Goal: Task Accomplishment & Management: Manage account settings

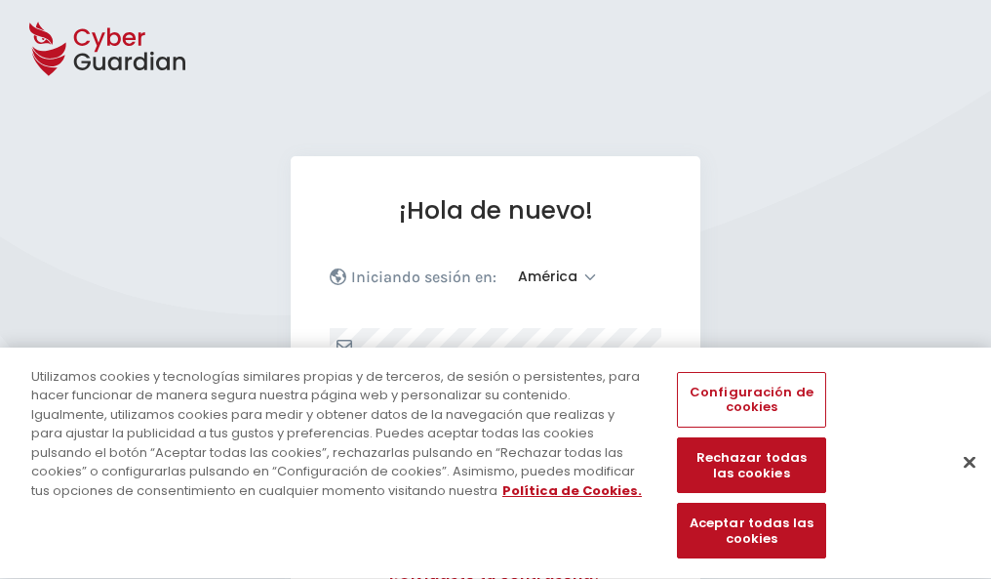
select select "América"
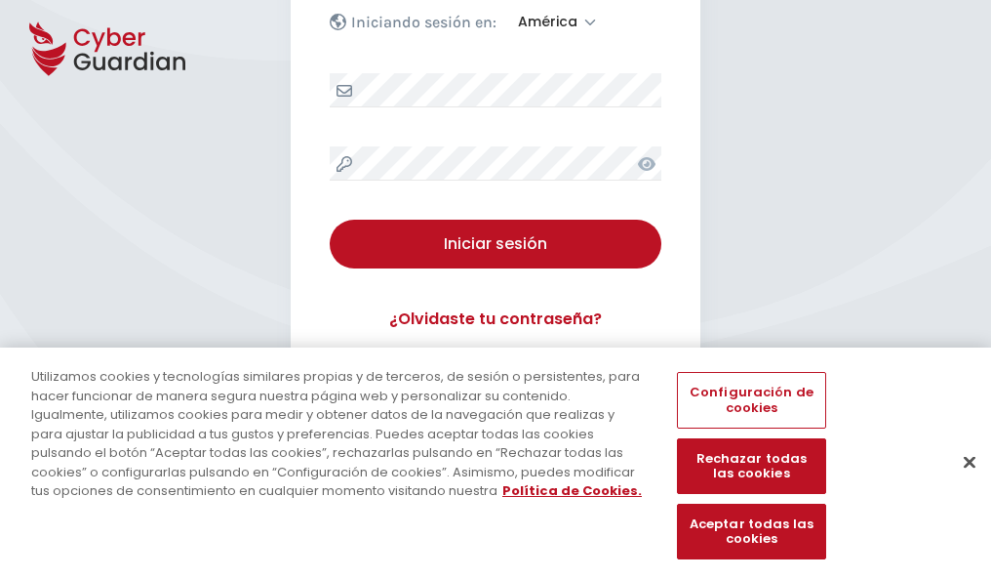
click at [960, 482] on button "Cerrar" at bounding box center [970, 461] width 43 height 43
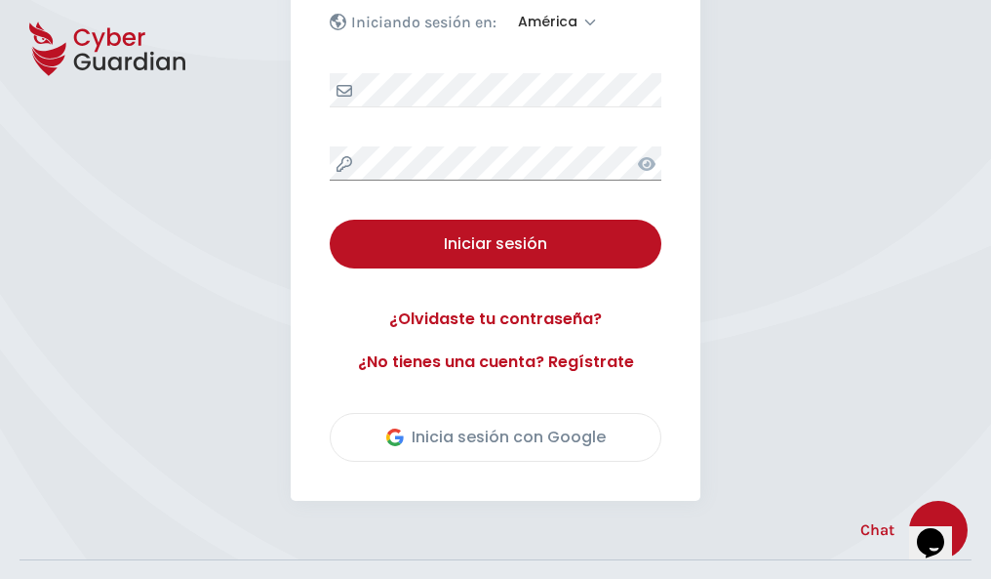
scroll to position [443, 0]
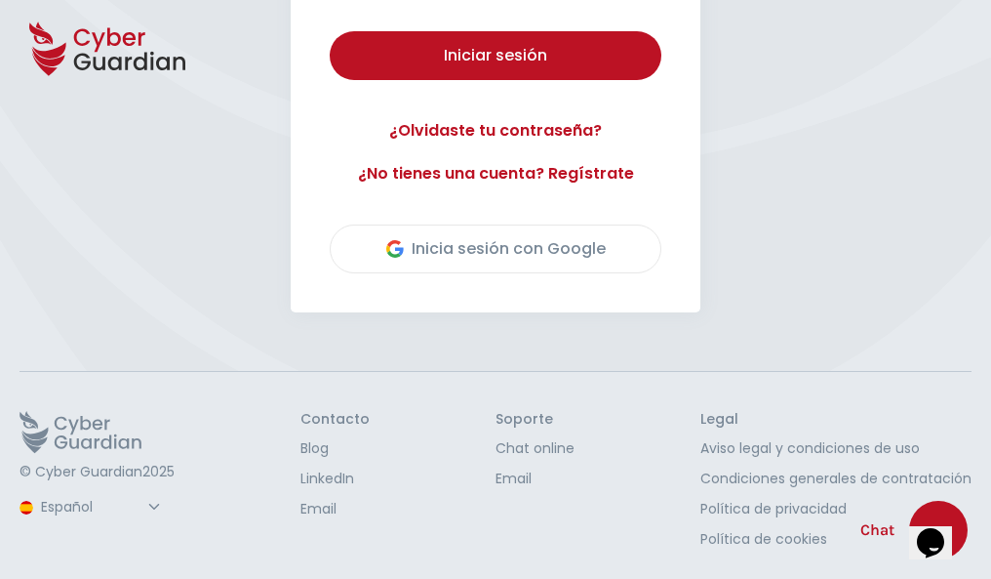
click at [330, 31] on button "Iniciar sesión" at bounding box center [496, 55] width 332 height 49
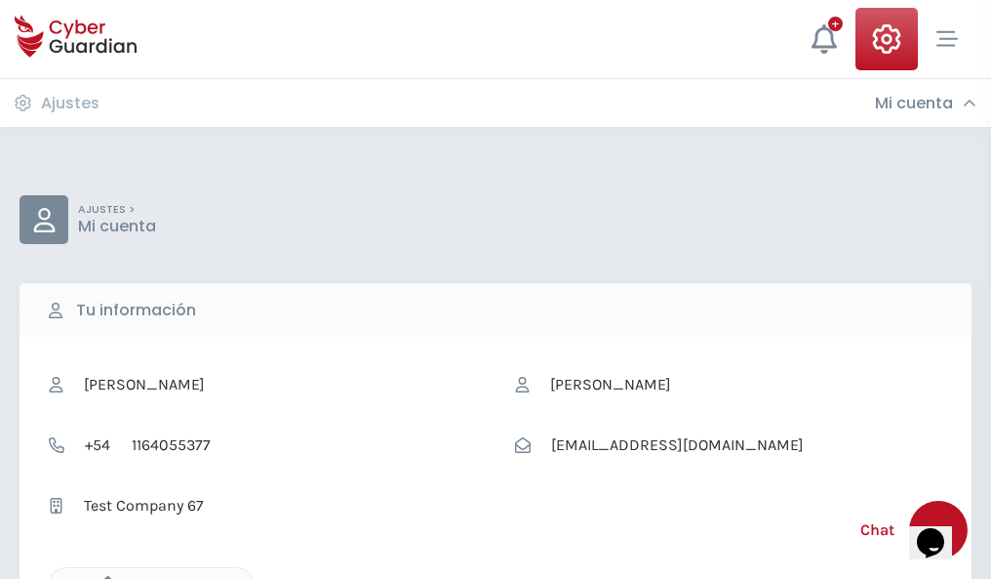
click at [102, 577] on icon "button" at bounding box center [103, 584] width 17 height 17
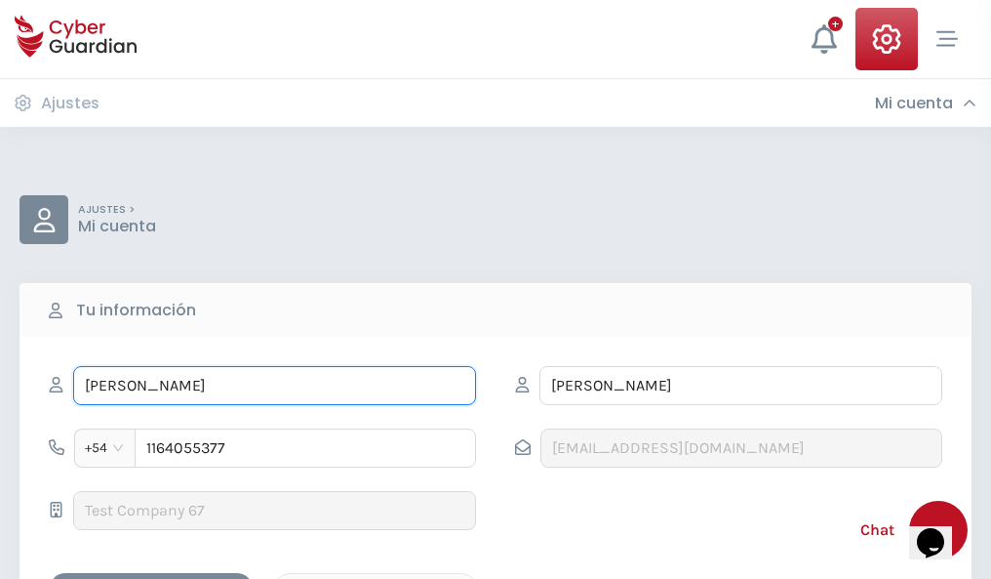
click at [274, 385] on input "ILEANA" at bounding box center [274, 385] width 403 height 39
type input "I"
type input "Fabiana"
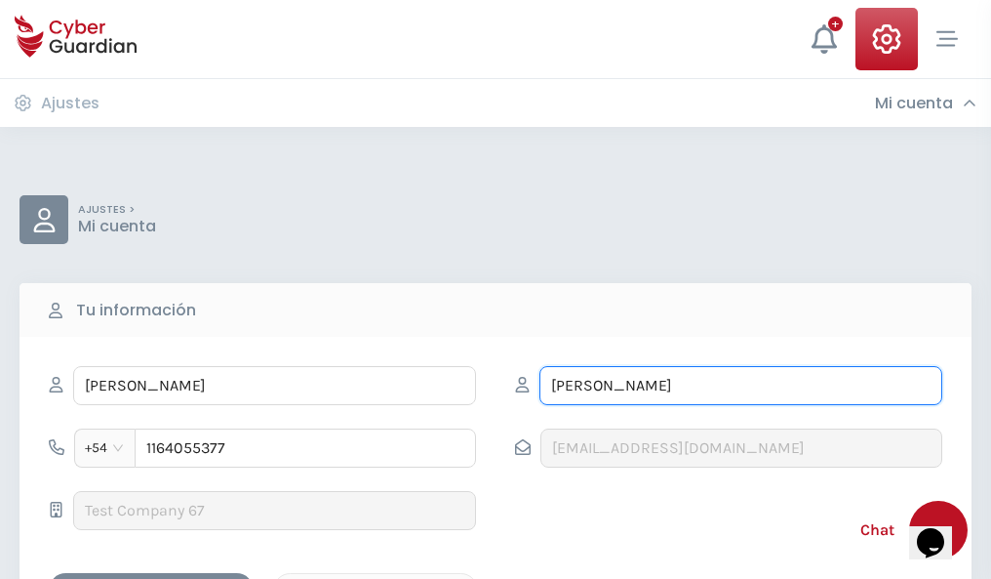
click at [741, 385] on input "CORREA" at bounding box center [741, 385] width 403 height 39
type input "C"
type input "Agustí"
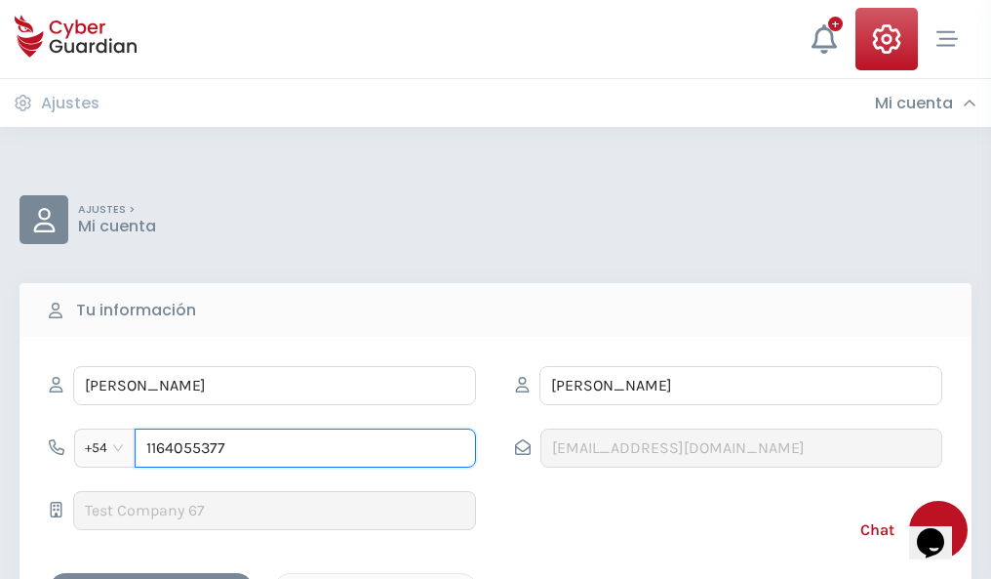
click at [305, 448] on input "1164055377" at bounding box center [306, 447] width 342 height 39
type input "1"
type input "4847180078"
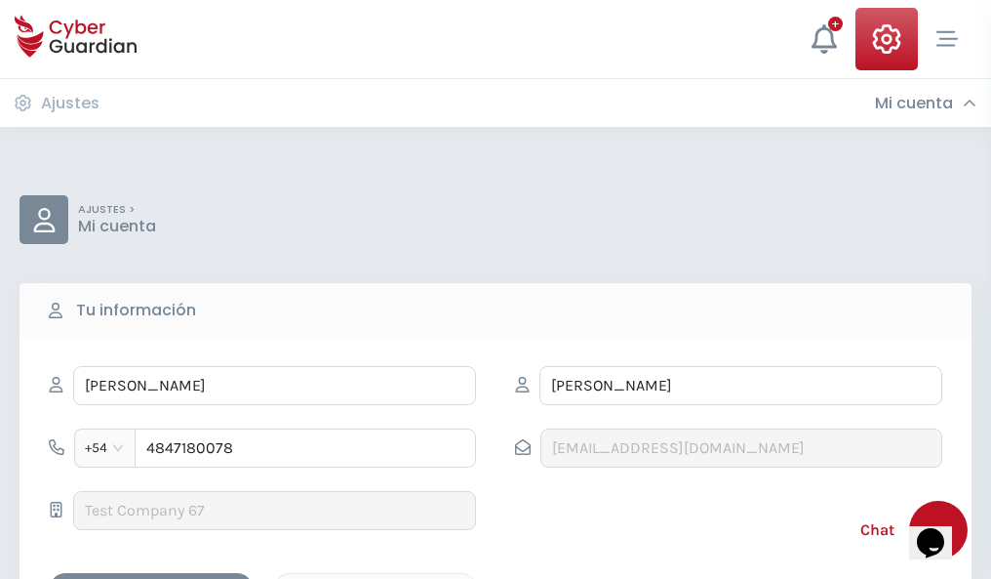
click at [376, 578] on div "Cancelar" at bounding box center [376, 590] width 174 height 24
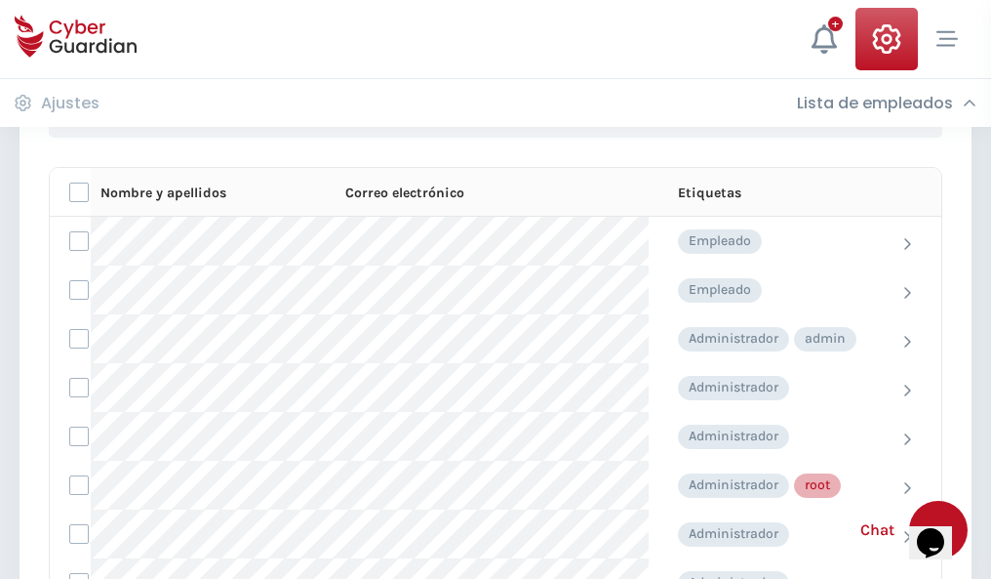
scroll to position [982, 0]
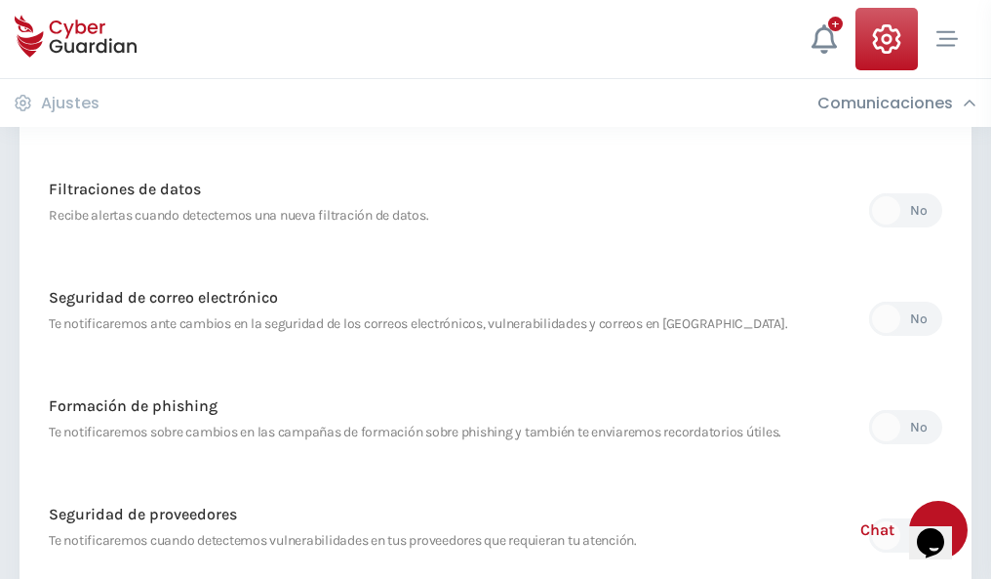
scroll to position [1028, 0]
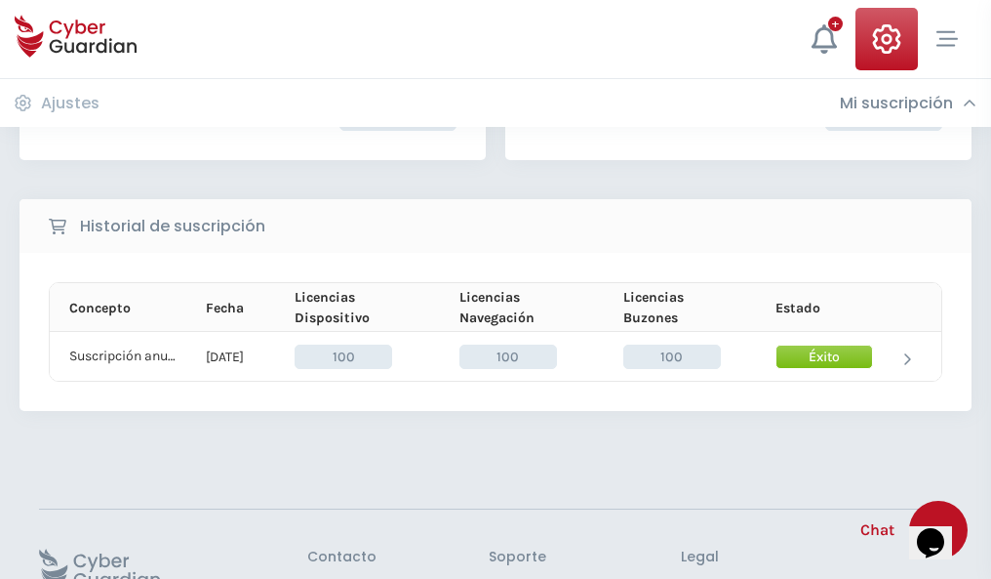
scroll to position [495, 0]
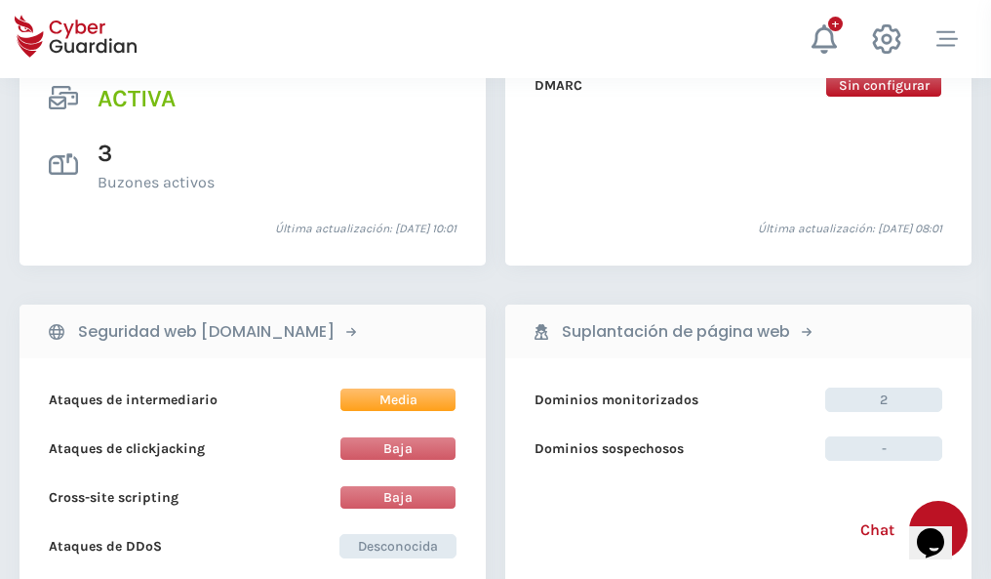
scroll to position [1983, 0]
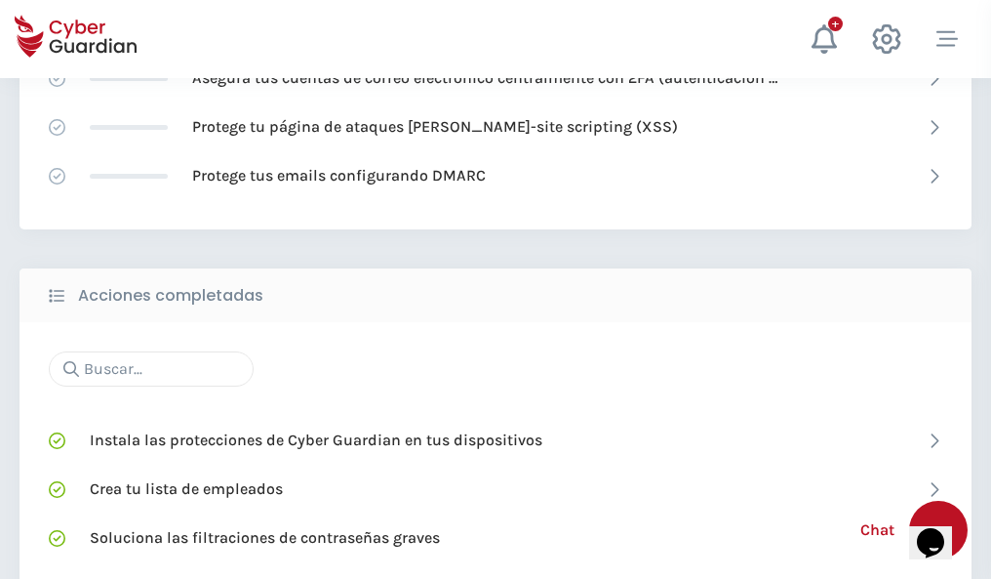
scroll to position [1300, 0]
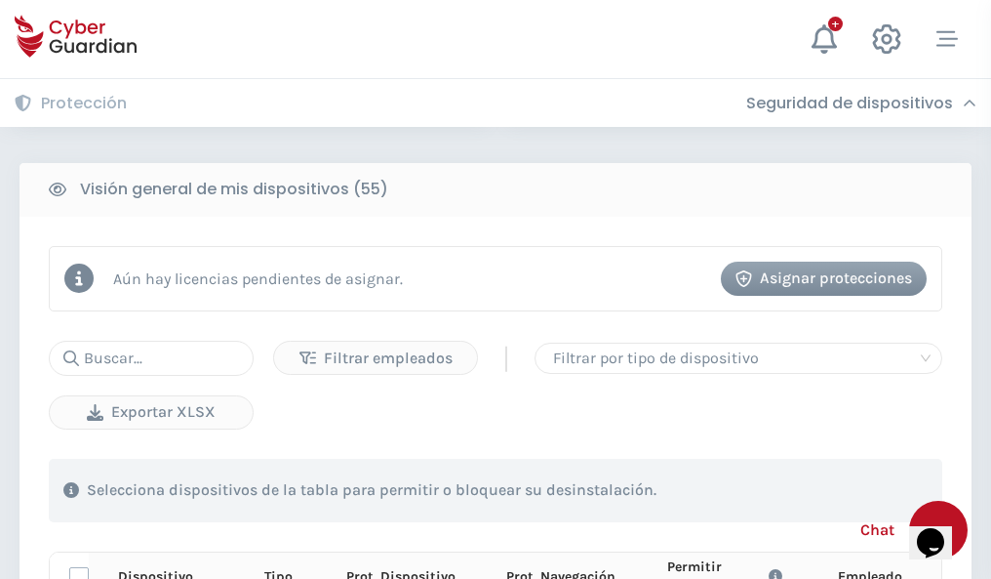
scroll to position [1724, 0]
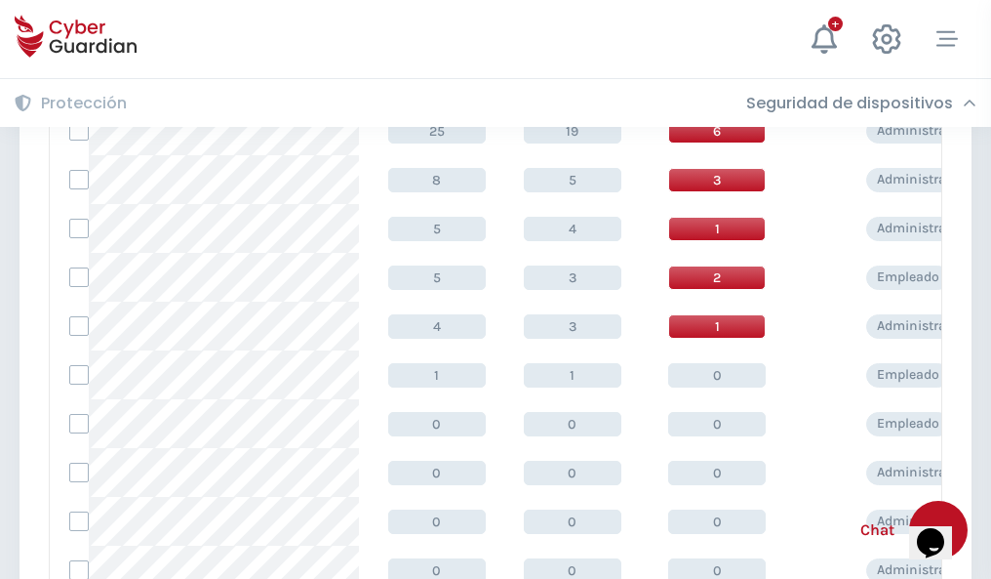
scroll to position [984, 0]
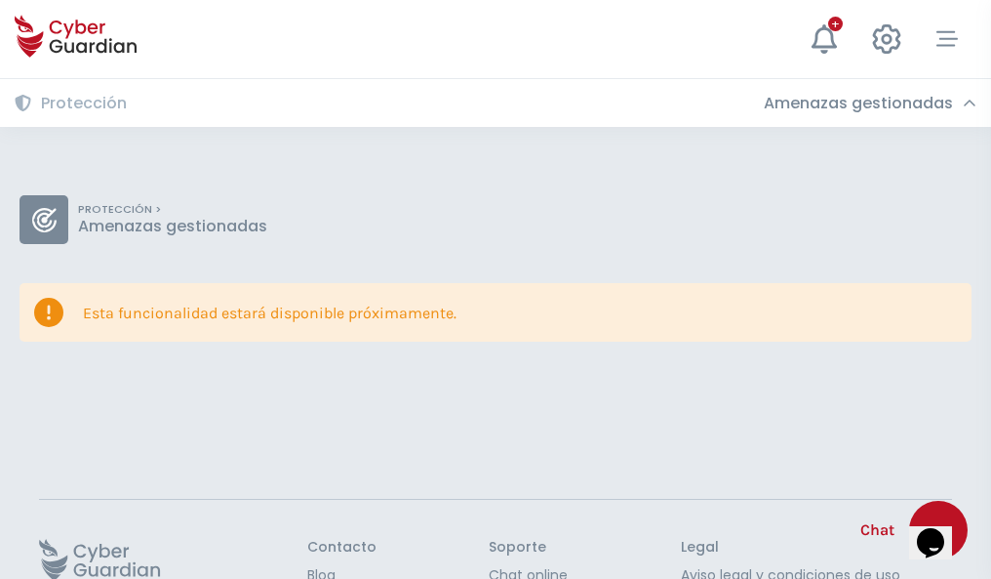
scroll to position [127, 0]
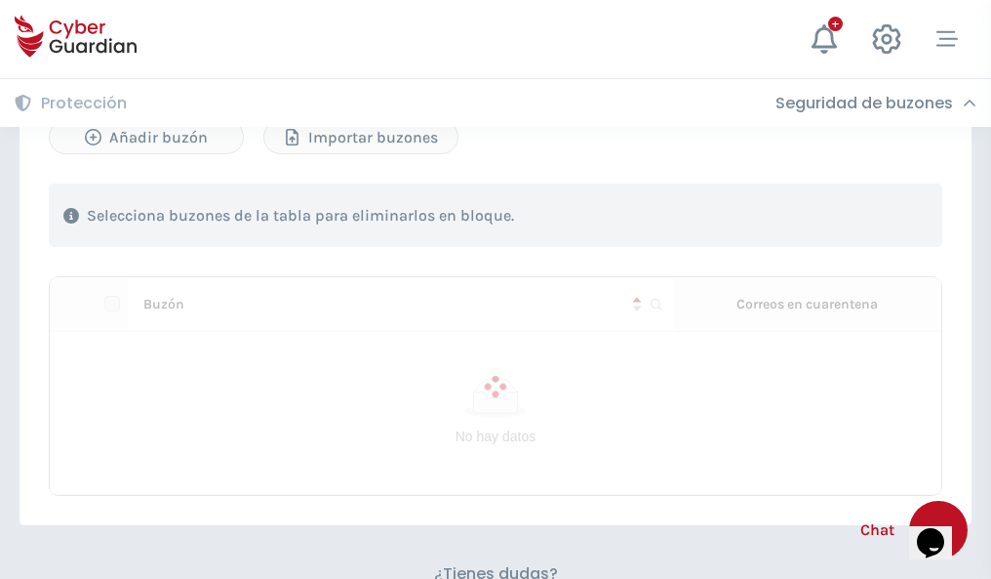
scroll to position [835, 0]
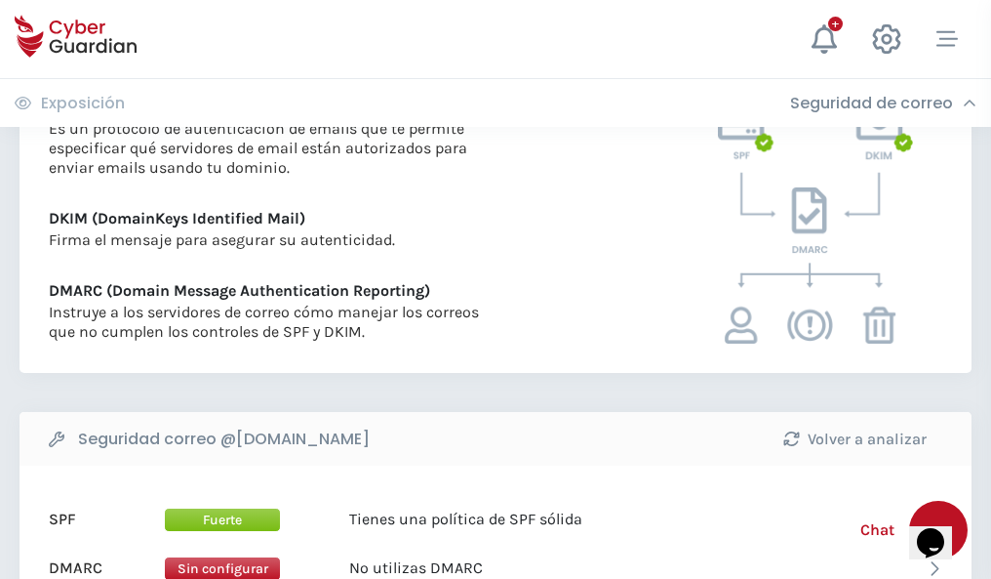
scroll to position [1053, 0]
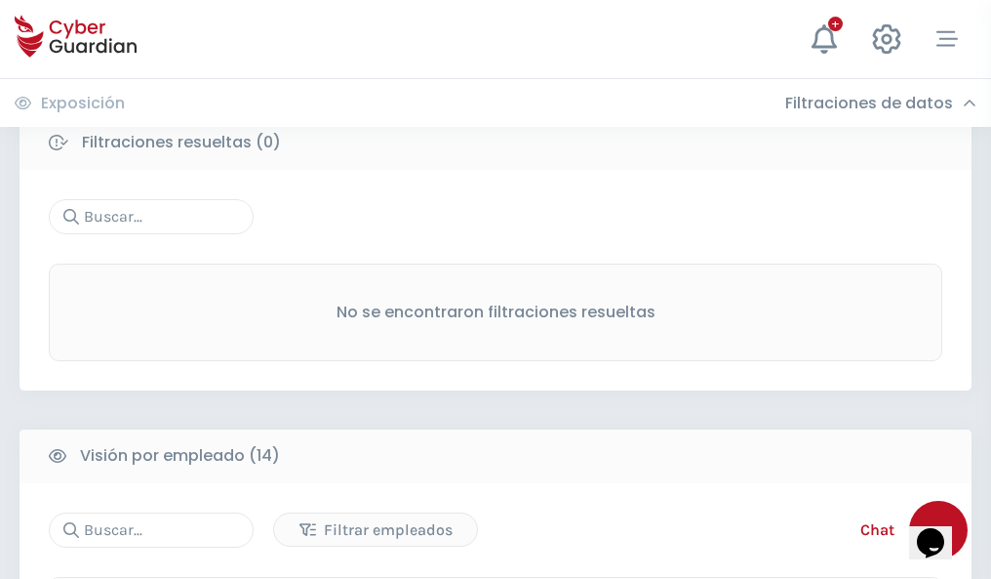
scroll to position [1762, 0]
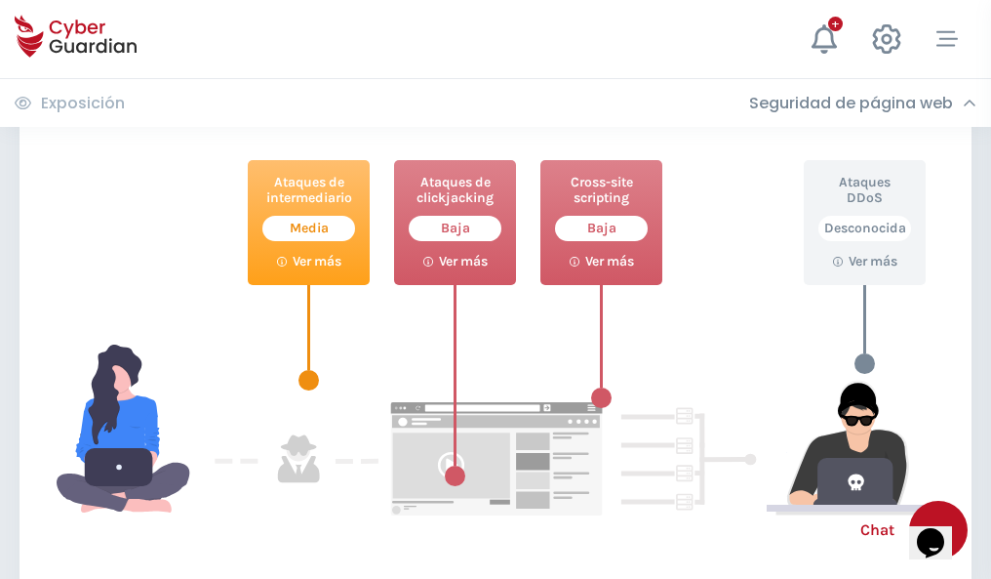
scroll to position [1063, 0]
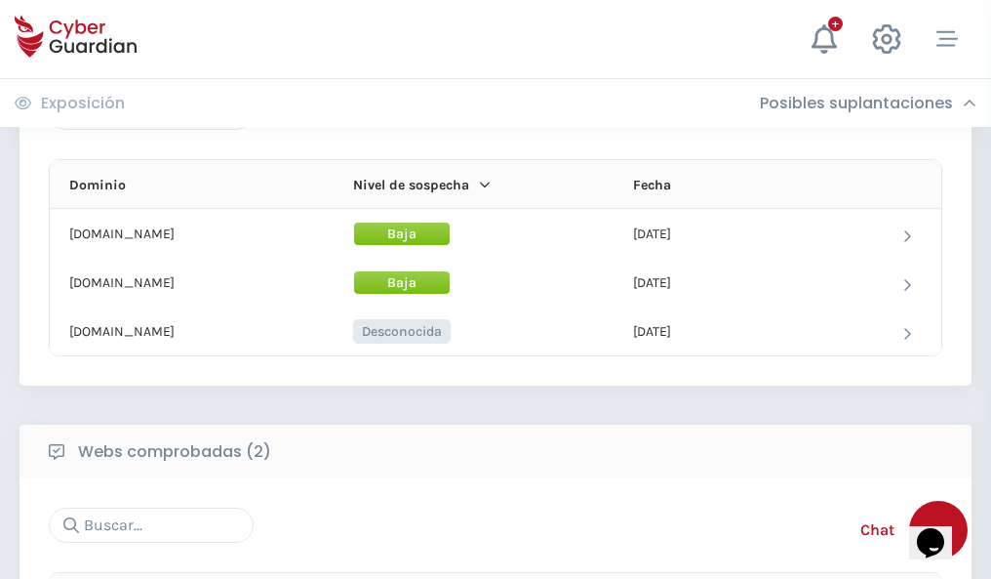
scroll to position [1171, 0]
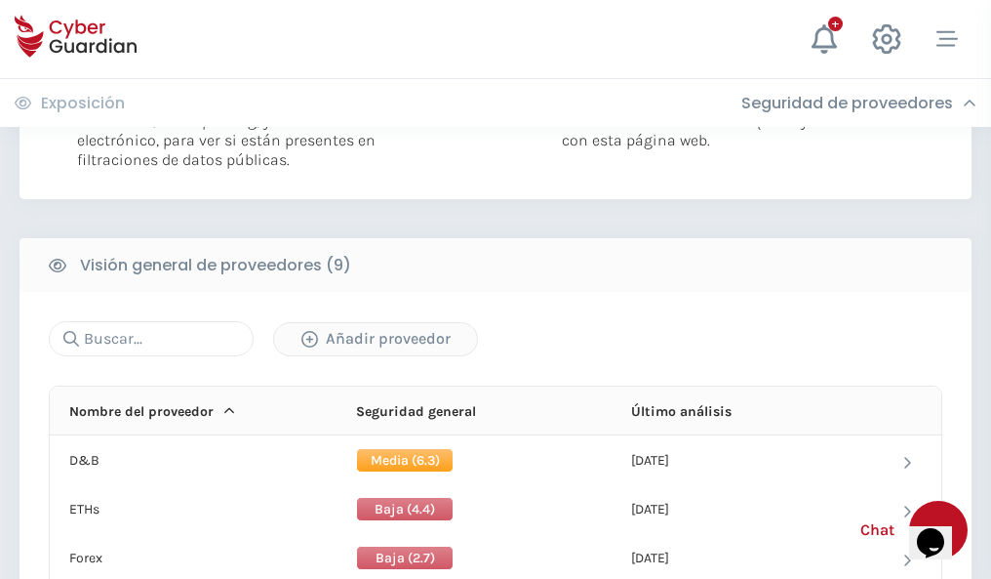
scroll to position [1404, 0]
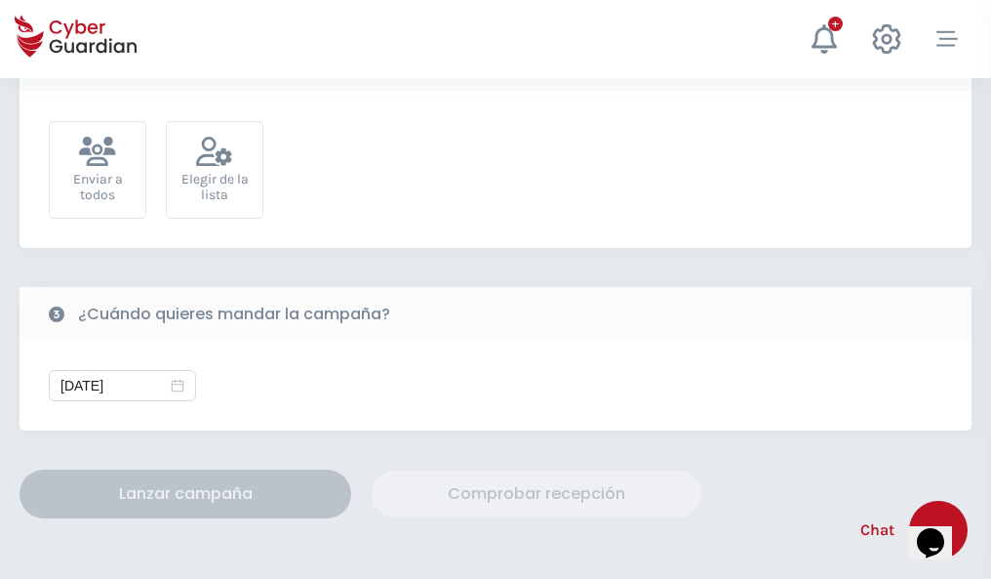
scroll to position [714, 0]
